Goal: Check status: Check status

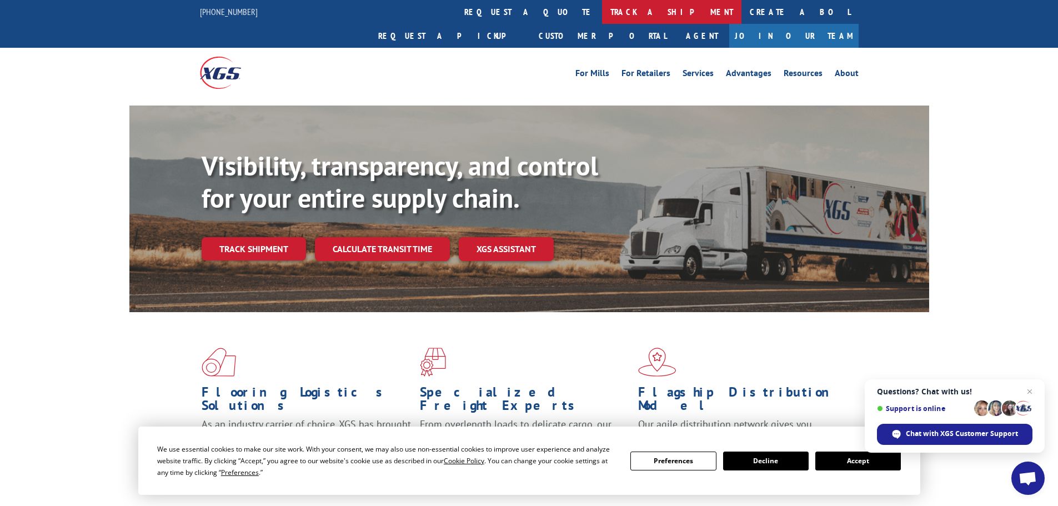
click at [602, 12] on link "track a shipment" at bounding box center [671, 12] width 139 height 24
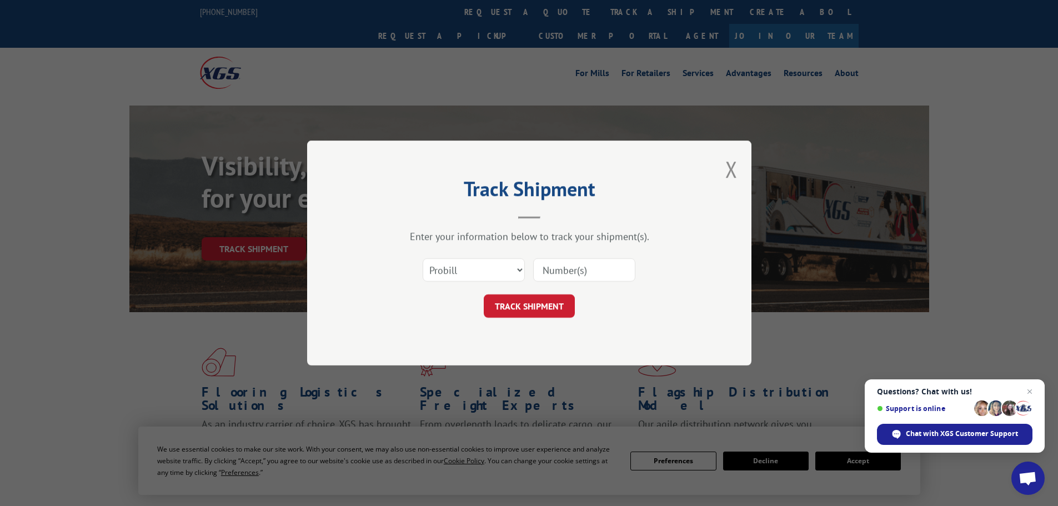
click at [552, 270] on input at bounding box center [584, 269] width 102 height 23
paste input "16331949"
type input "16331949"
click at [549, 313] on button "TRACK SHIPMENT" at bounding box center [529, 305] width 91 height 23
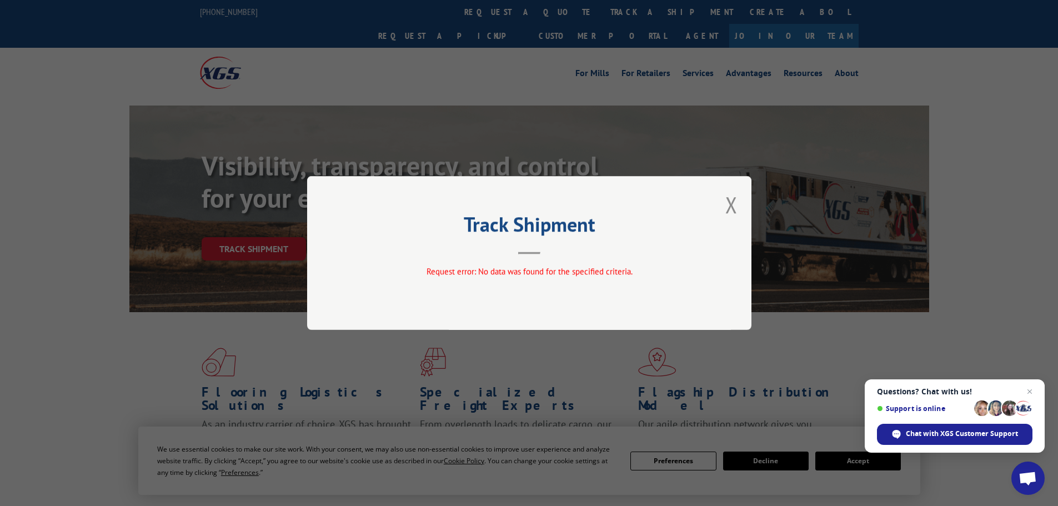
drag, startPoint x: 723, startPoint y: 197, endPoint x: 376, endPoint y: 150, distance: 350.6
click at [723, 197] on div "Track Shipment Request error: No data was found for the specified criteria." at bounding box center [529, 253] width 444 height 154
